Goal: Task Accomplishment & Management: Manage account settings

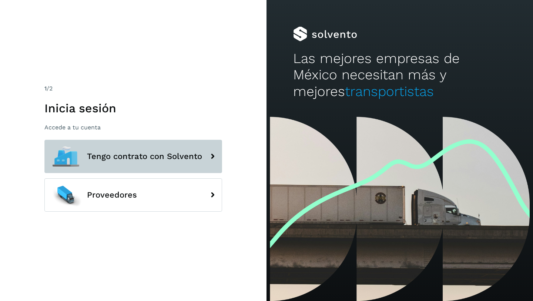
click at [130, 158] on span "Tengo contrato con Solvento" at bounding box center [144, 156] width 115 height 9
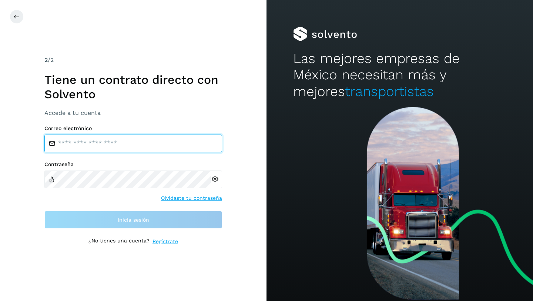
type input "**********"
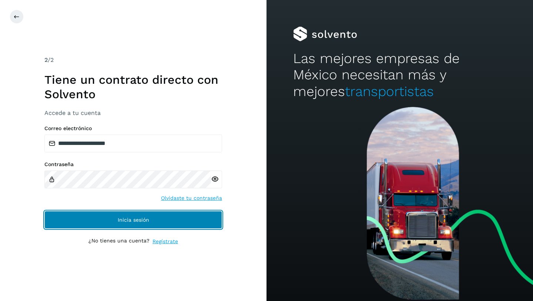
click at [130, 219] on span "Inicia sesión" at bounding box center [133, 219] width 31 height 5
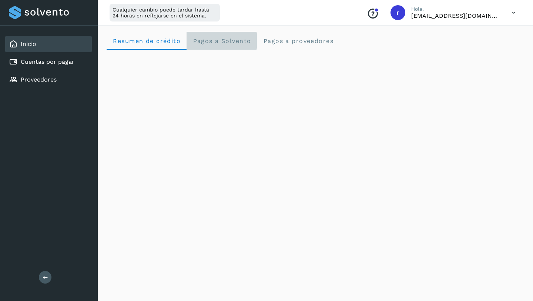
click at [225, 41] on span "Pagos a Solvento" at bounding box center [221, 40] width 58 height 7
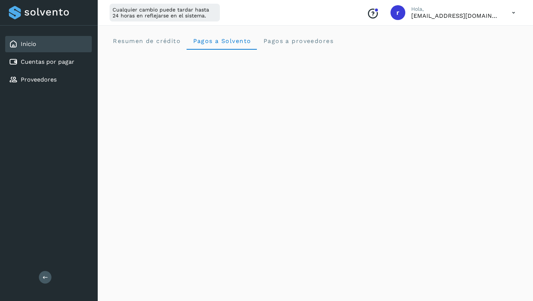
click at [47, 278] on icon at bounding box center [46, 277] width 6 height 6
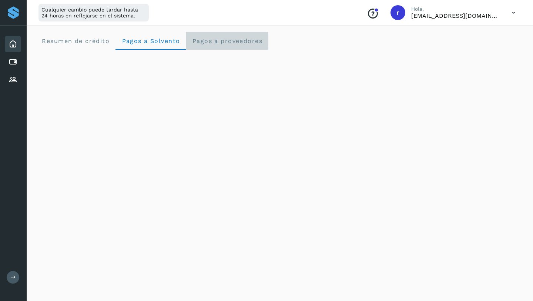
click at [227, 41] on span "Pagos a proveedores" at bounding box center [227, 40] width 71 height 7
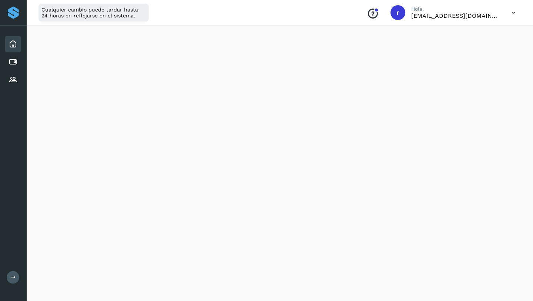
scroll to position [321, 0]
